Goal: Information Seeking & Learning: Learn about a topic

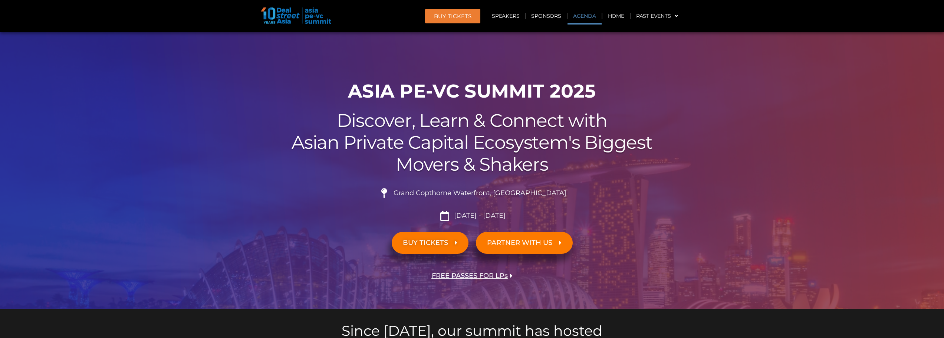
click at [582, 13] on link "Agenda" at bounding box center [584, 15] width 34 height 17
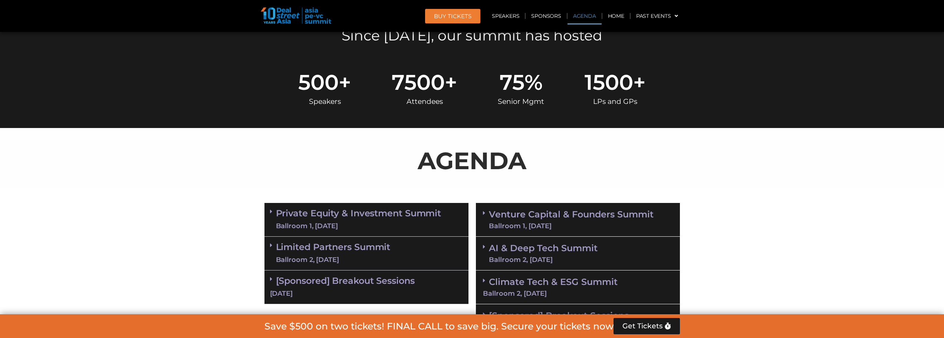
scroll to position [395, 0]
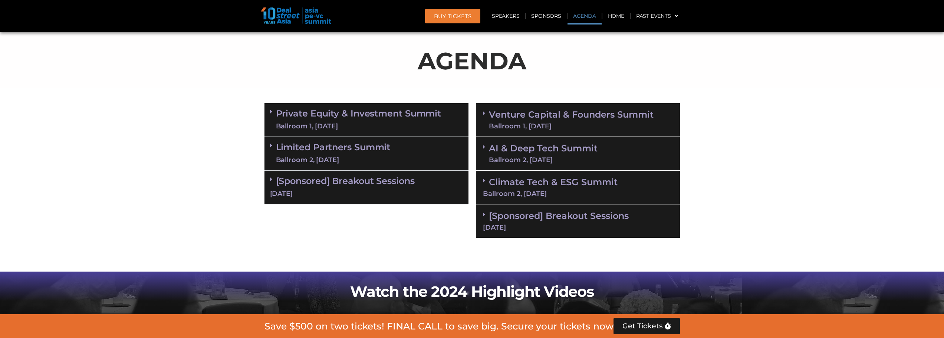
click at [275, 114] on span at bounding box center [273, 112] width 6 height 6
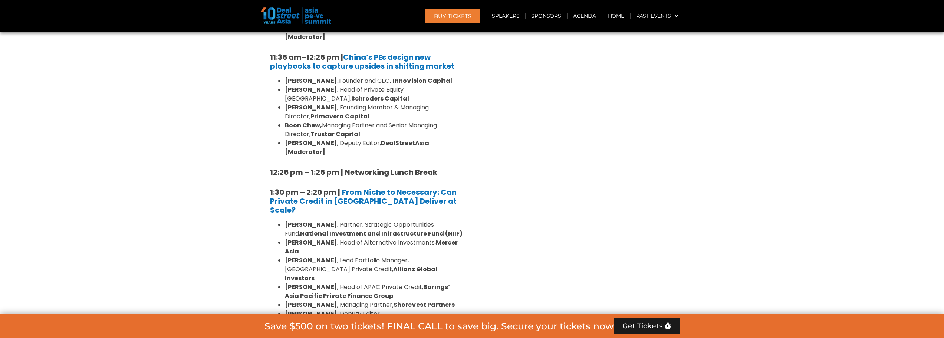
scroll to position [877, 0]
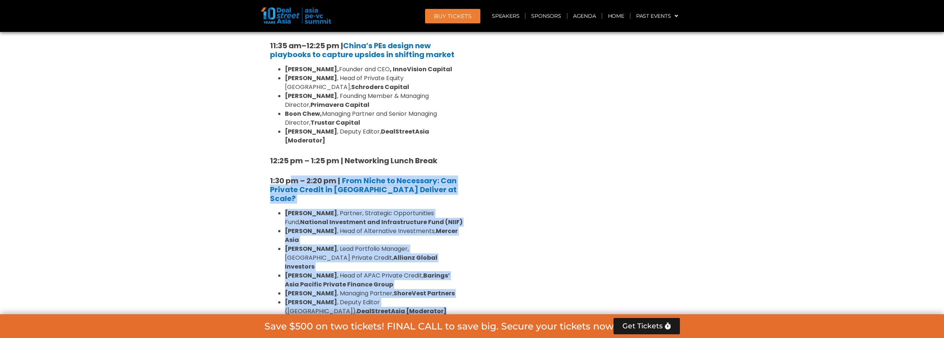
drag, startPoint x: 294, startPoint y: 127, endPoint x: 358, endPoint y: 229, distance: 120.1
click at [358, 229] on div "8:00 am – 9:00 am | Registration & Networking Coffee [Sponsored by [PERSON_NAME…" at bounding box center [366, 230] width 204 height 1153
click at [319, 298] on strong "[PERSON_NAME]" at bounding box center [311, 302] width 52 height 9
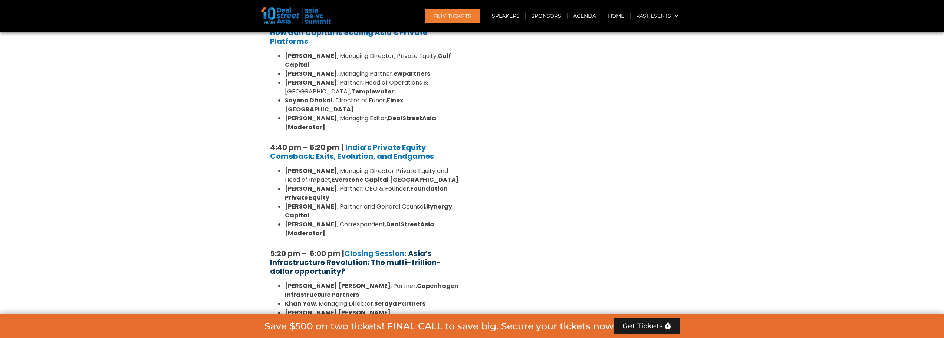
scroll to position [1359, 0]
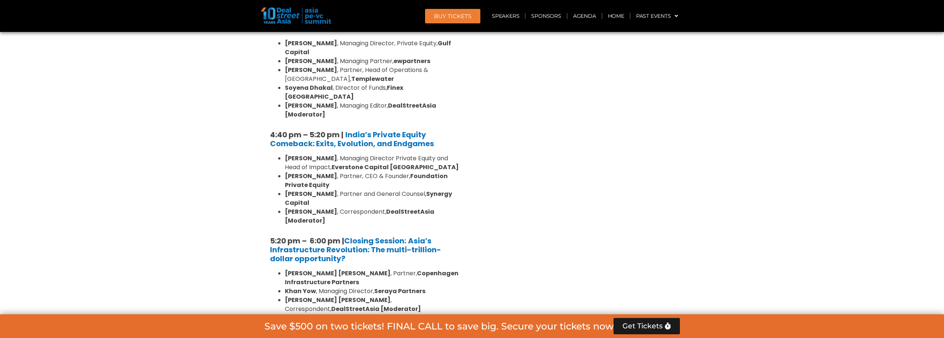
click at [275, 331] on span at bounding box center [273, 334] width 6 height 6
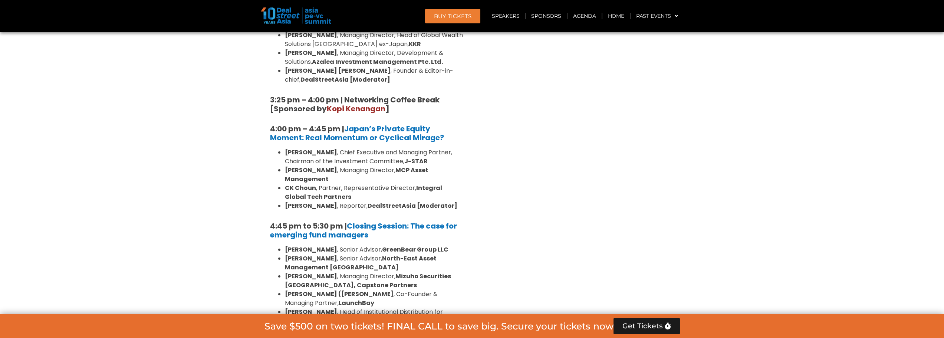
scroll to position [2175, 0]
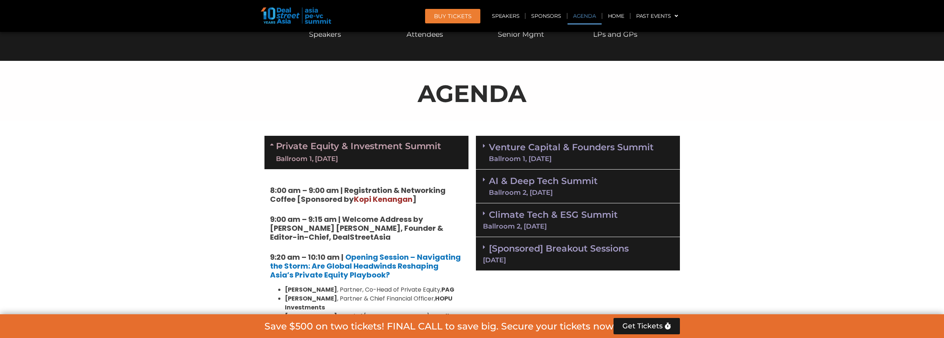
scroll to position [371, 0]
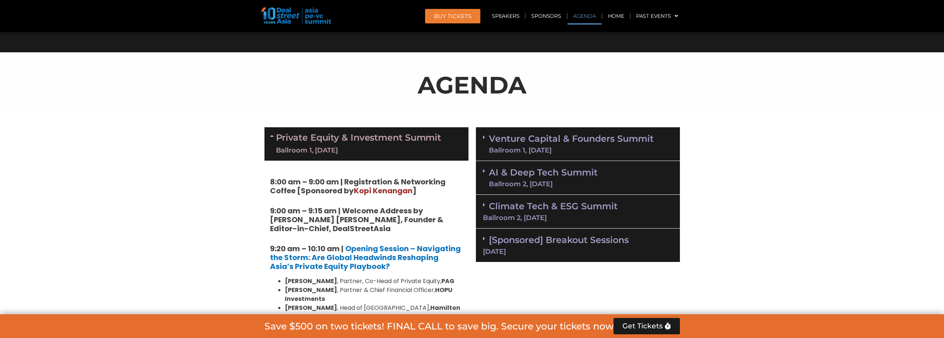
click at [561, 147] on div "Ballroom 1, [DATE]" at bounding box center [571, 150] width 165 height 7
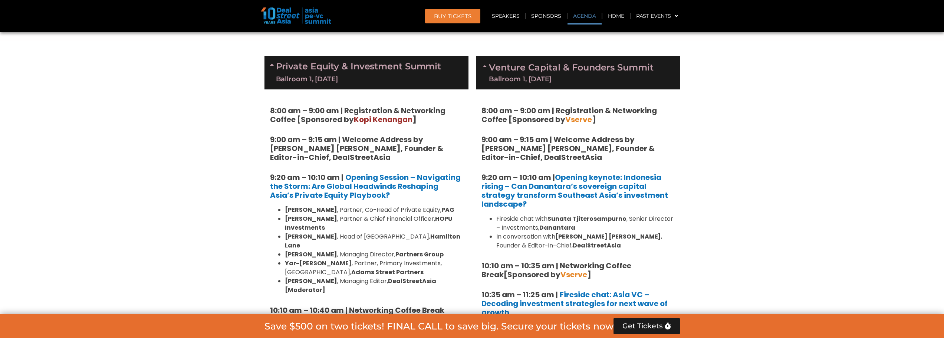
scroll to position [445, 0]
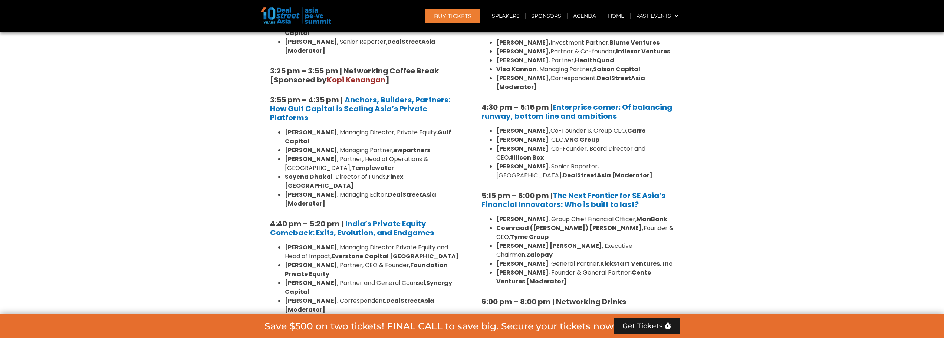
scroll to position [1298, 0]
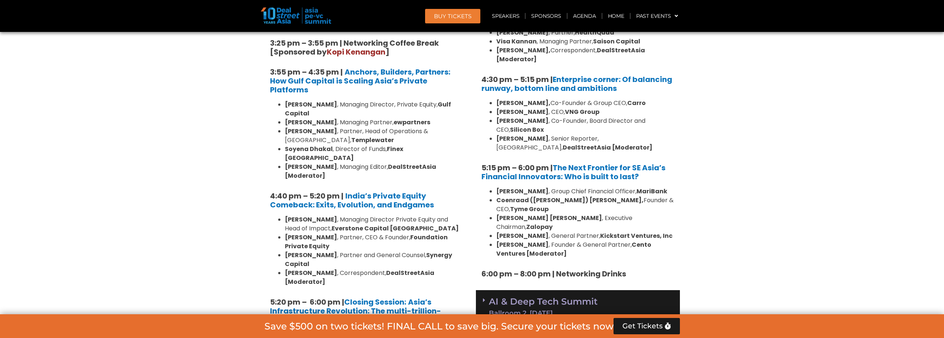
click at [622, 290] on div "AI & Deep Tech Summit Ballroom 2, [DATE]" at bounding box center [578, 307] width 204 height 34
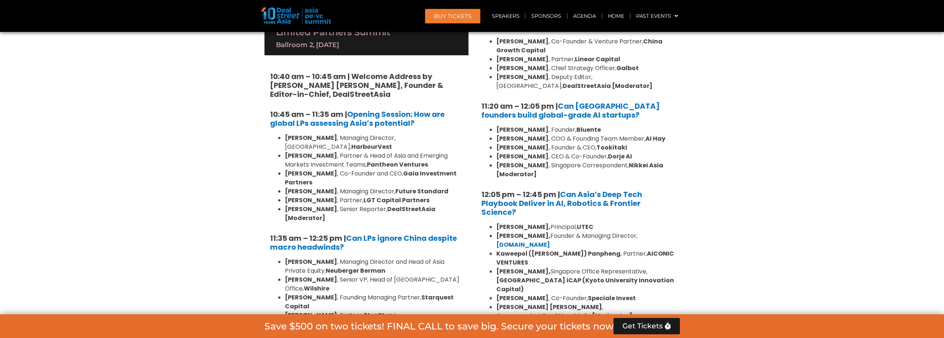
scroll to position [1669, 0]
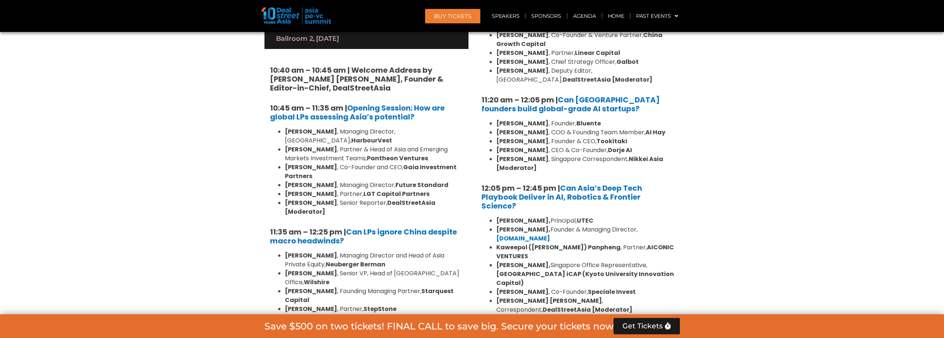
click at [627, 320] on div "Climate Tech & ESG Summit Ballroom 2, [DATE]" at bounding box center [578, 337] width 204 height 34
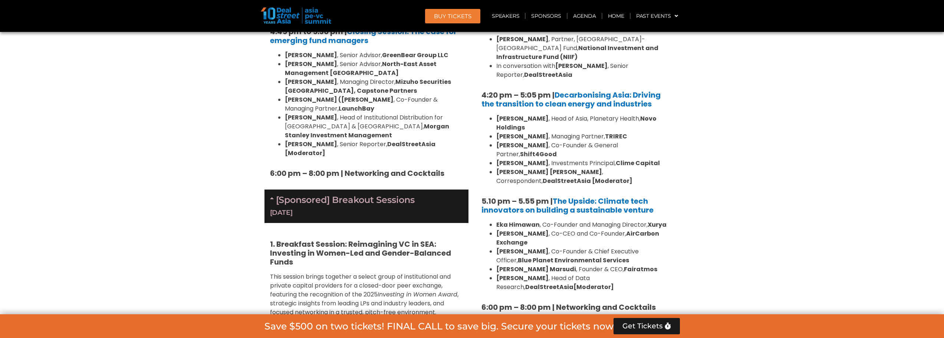
scroll to position [2373, 0]
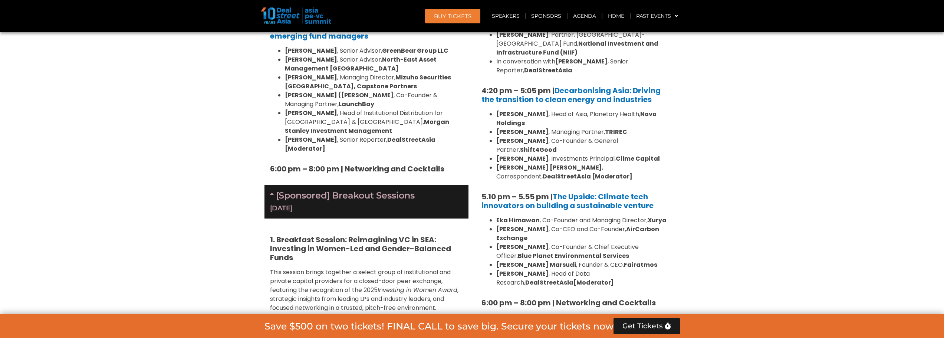
click at [639, 319] on div "[Sponsored] Breakout Sessions [DATE]" at bounding box center [578, 336] width 204 height 34
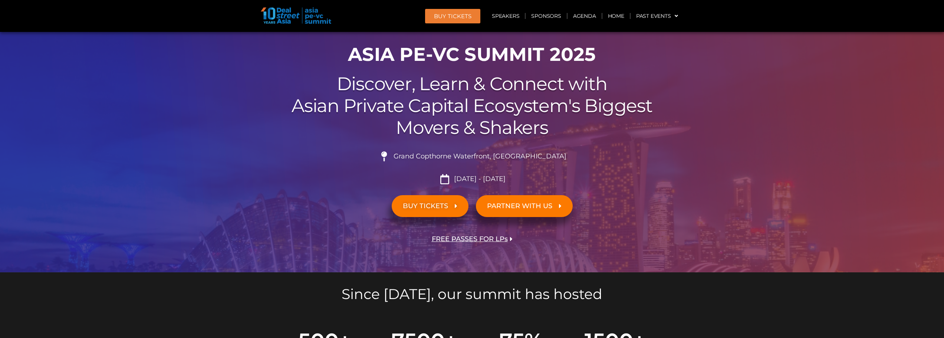
scroll to position [0, 0]
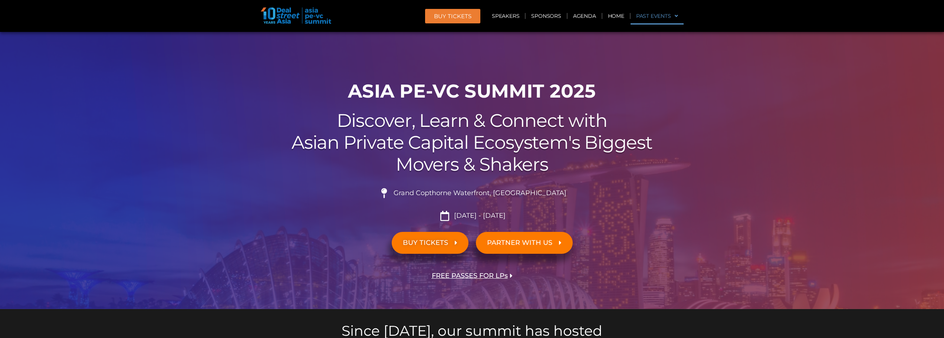
click at [663, 16] on link "Past Events" at bounding box center [656, 15] width 53 height 17
click at [662, 15] on link "Past Events" at bounding box center [656, 15] width 53 height 17
click at [584, 19] on link "Agenda" at bounding box center [584, 15] width 34 height 17
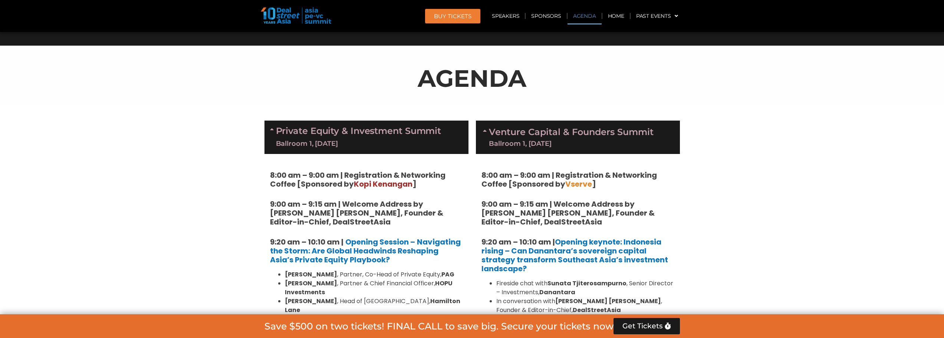
scroll to position [395, 0]
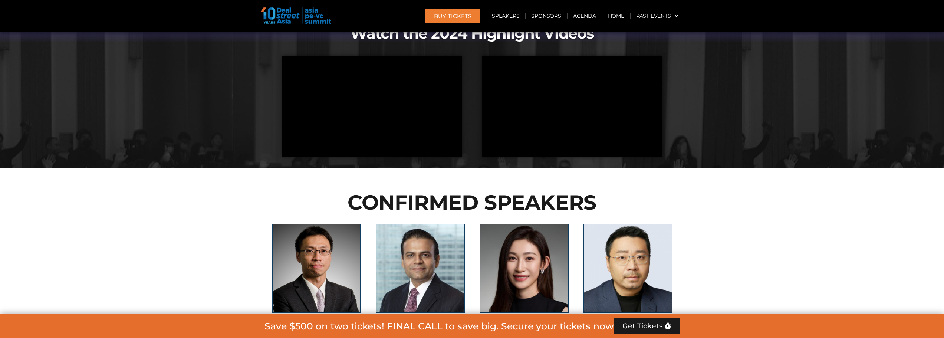
scroll to position [3399, 0]
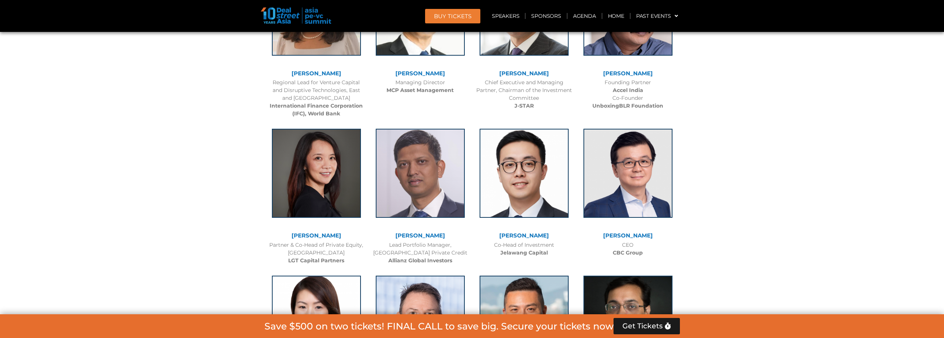
scroll to position [3918, 0]
